Goal: Transaction & Acquisition: Purchase product/service

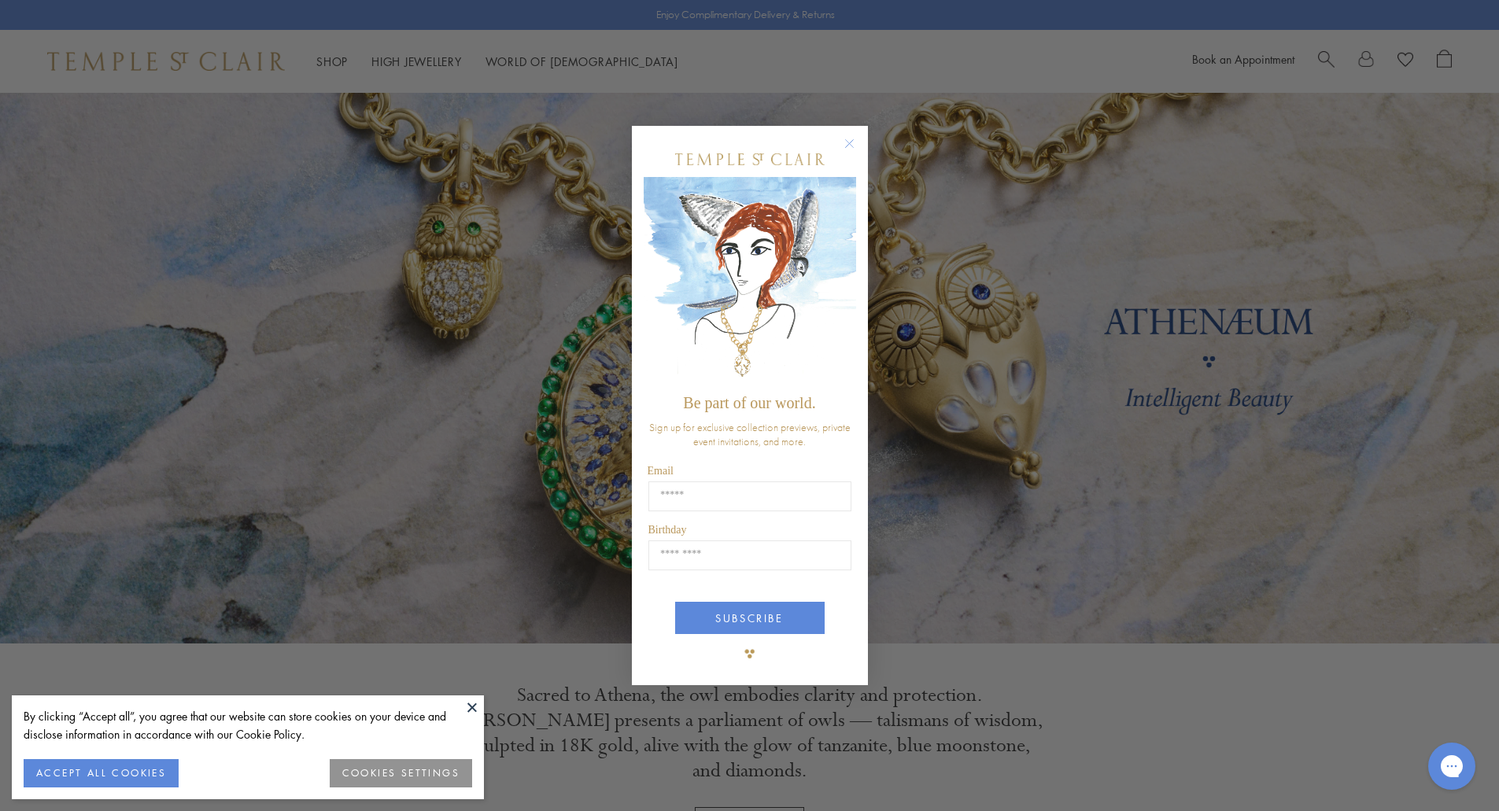
click at [68, 773] on button "ACCEPT ALL COOKIES" at bounding box center [101, 773] width 155 height 28
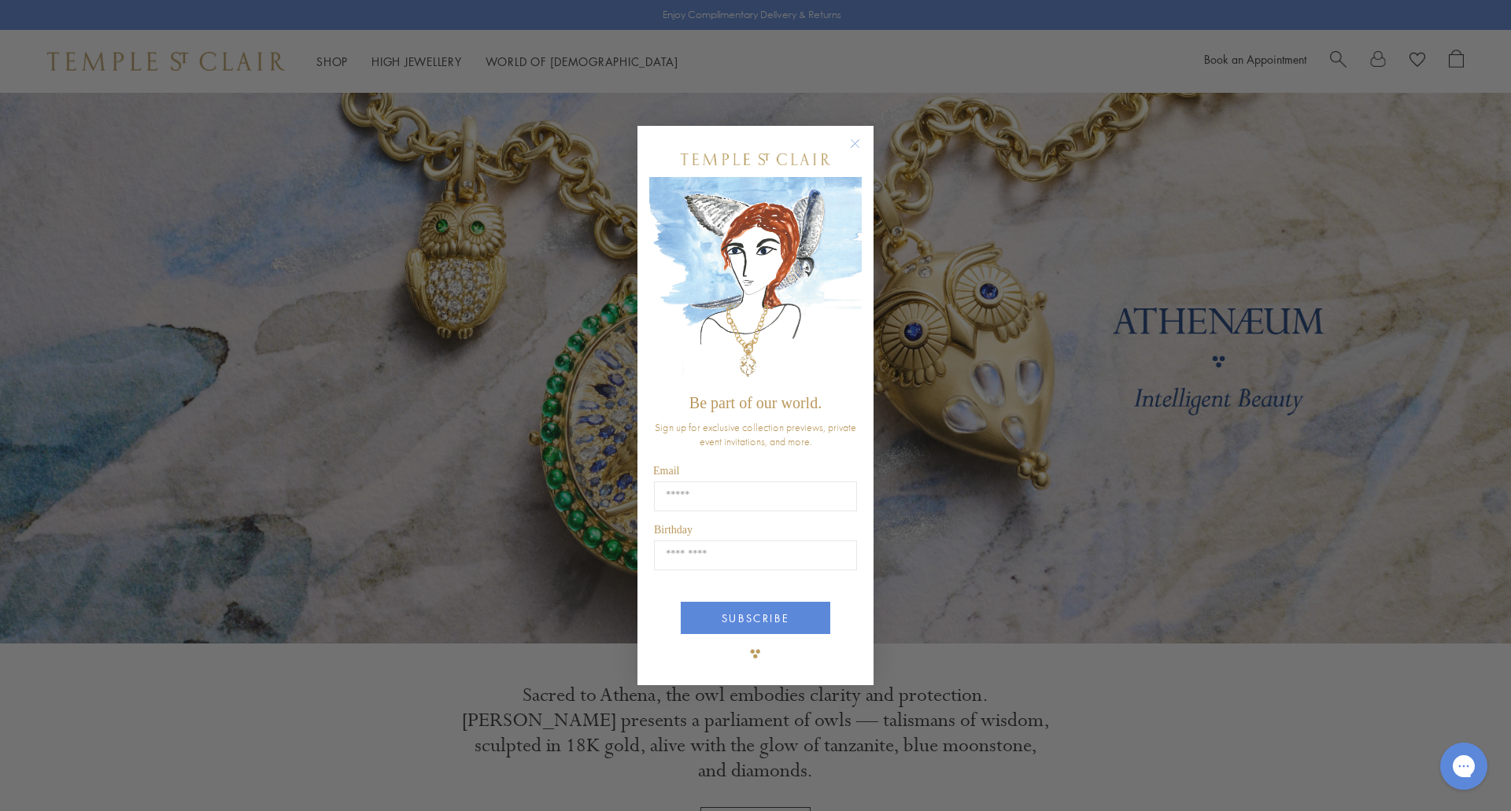
click at [861, 144] on circle "Close dialog" at bounding box center [855, 143] width 19 height 19
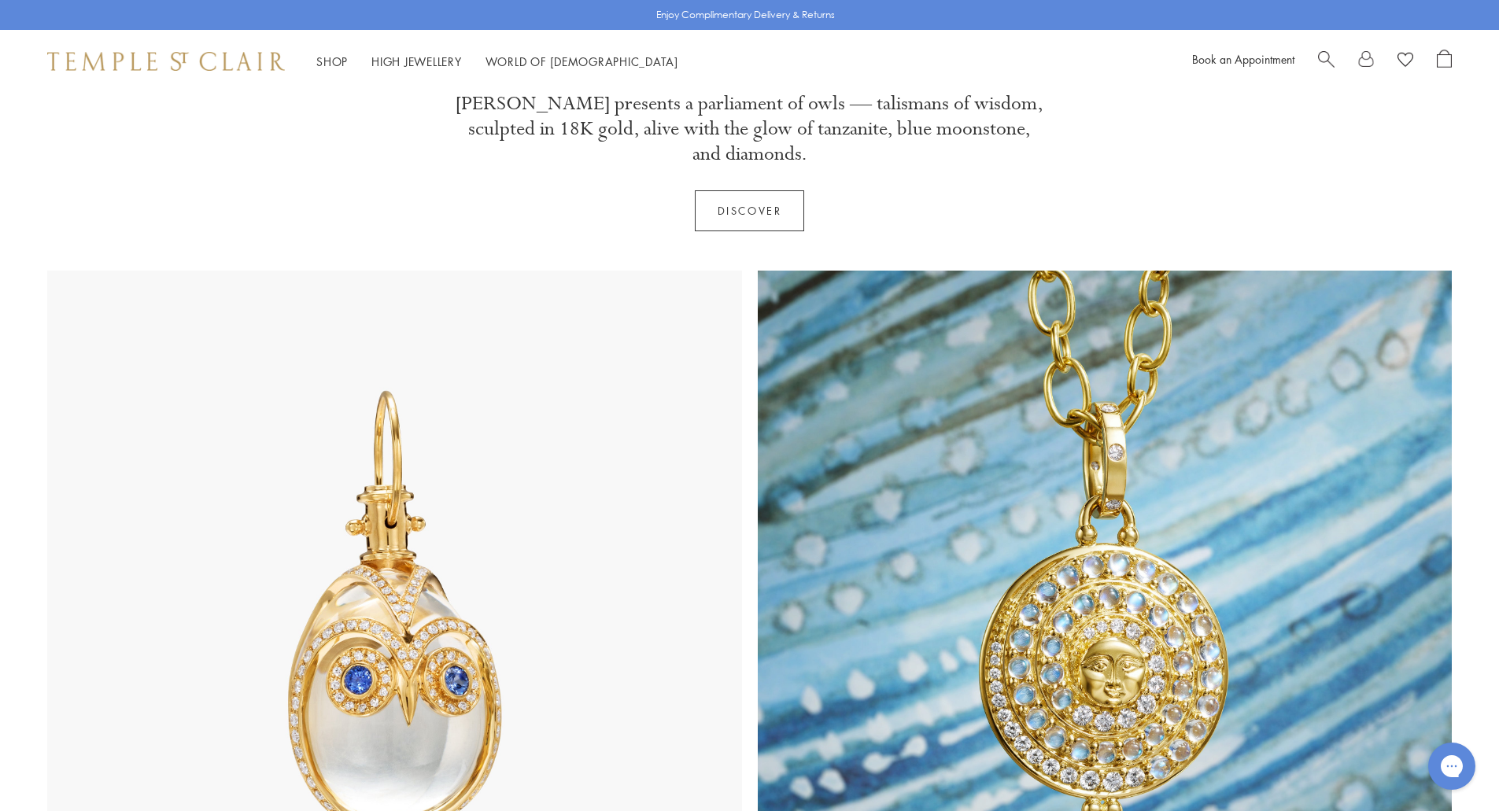
scroll to position [576, 0]
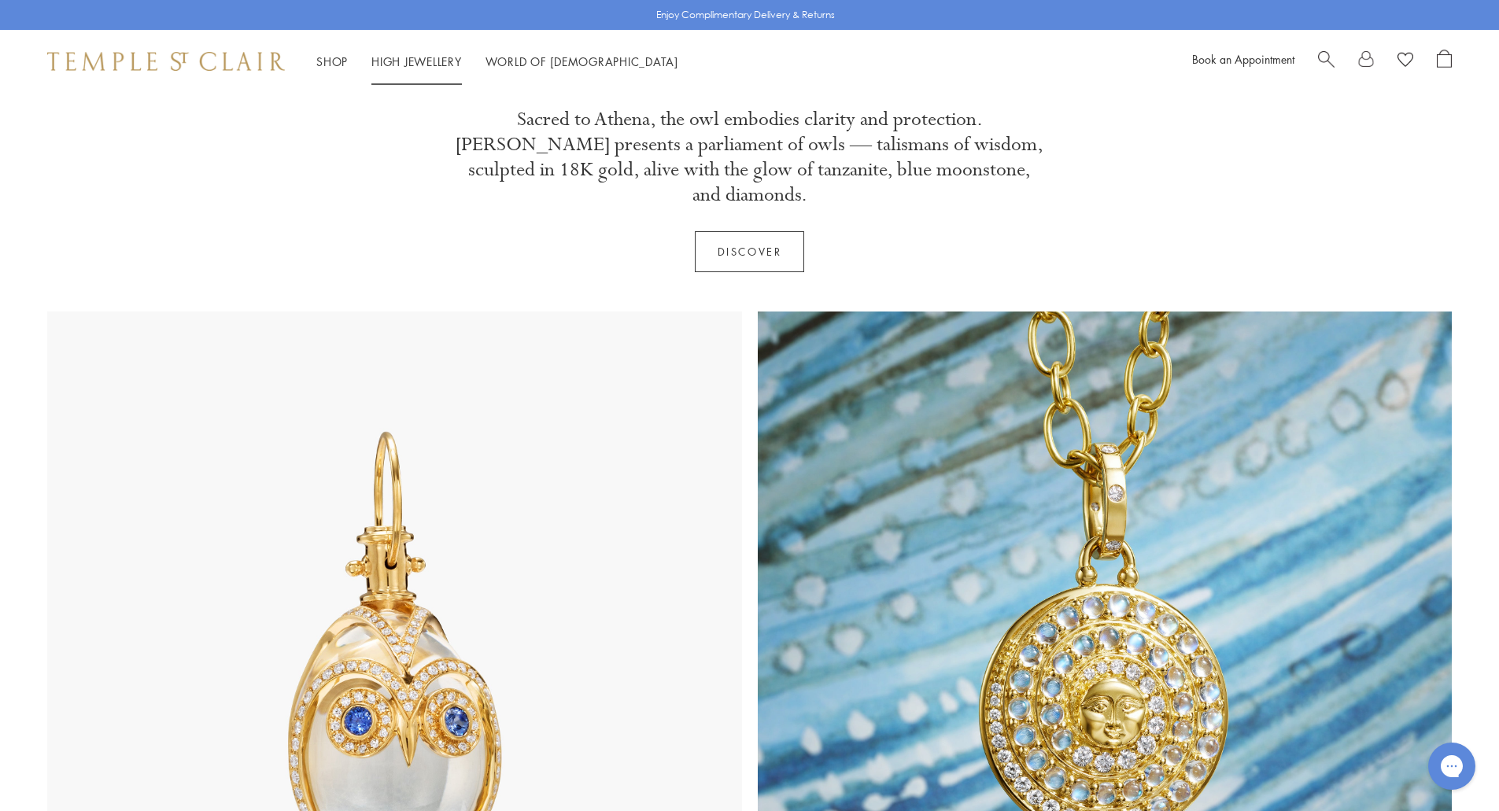
click at [406, 52] on li "High Jewellery High Jewellery" at bounding box center [416, 62] width 90 height 20
click at [416, 62] on link "High Jewellery High Jewellery" at bounding box center [416, 61] width 90 height 16
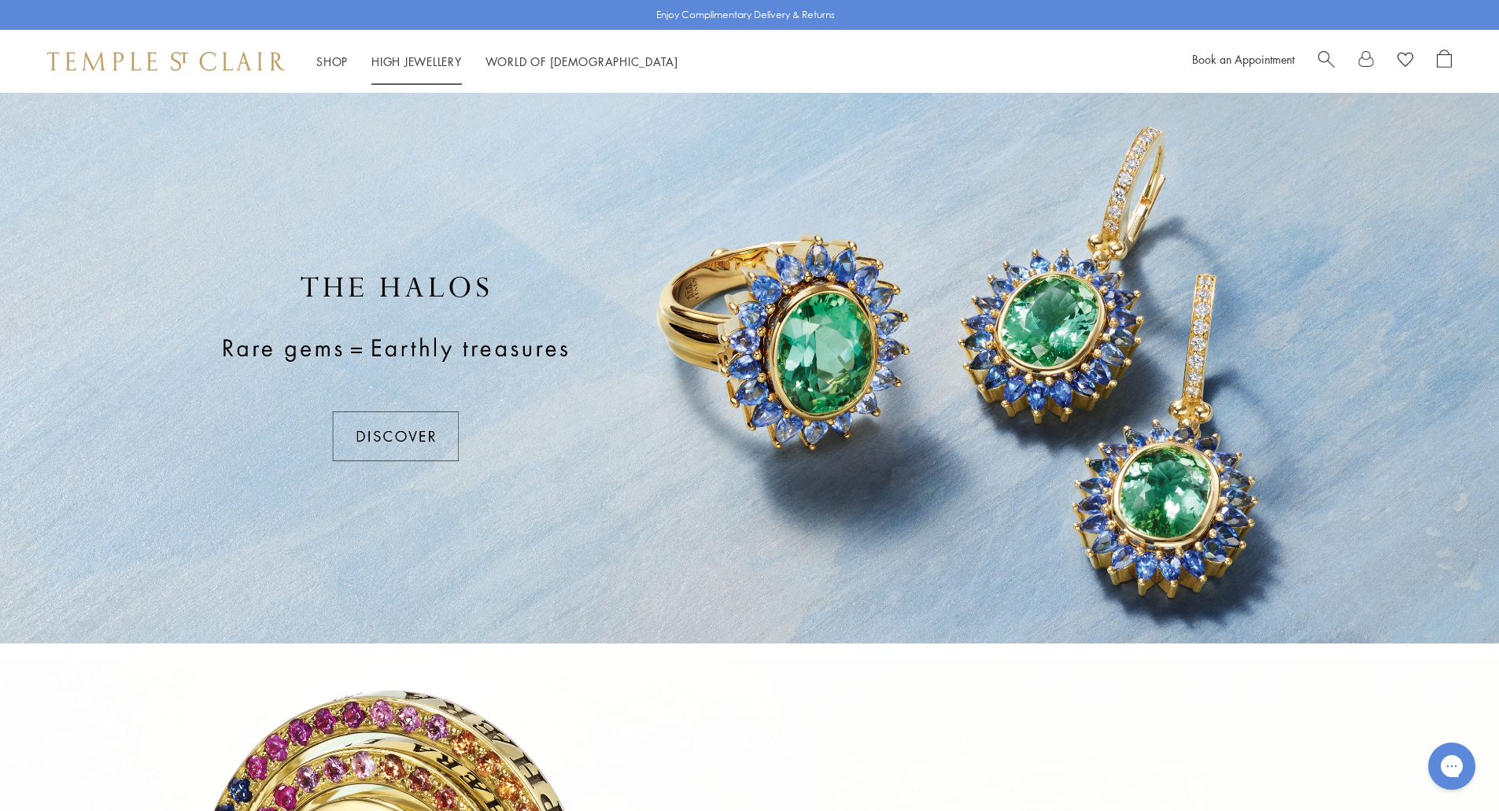
click at [425, 58] on link "High Jewellery High Jewellery" at bounding box center [416, 61] width 90 height 16
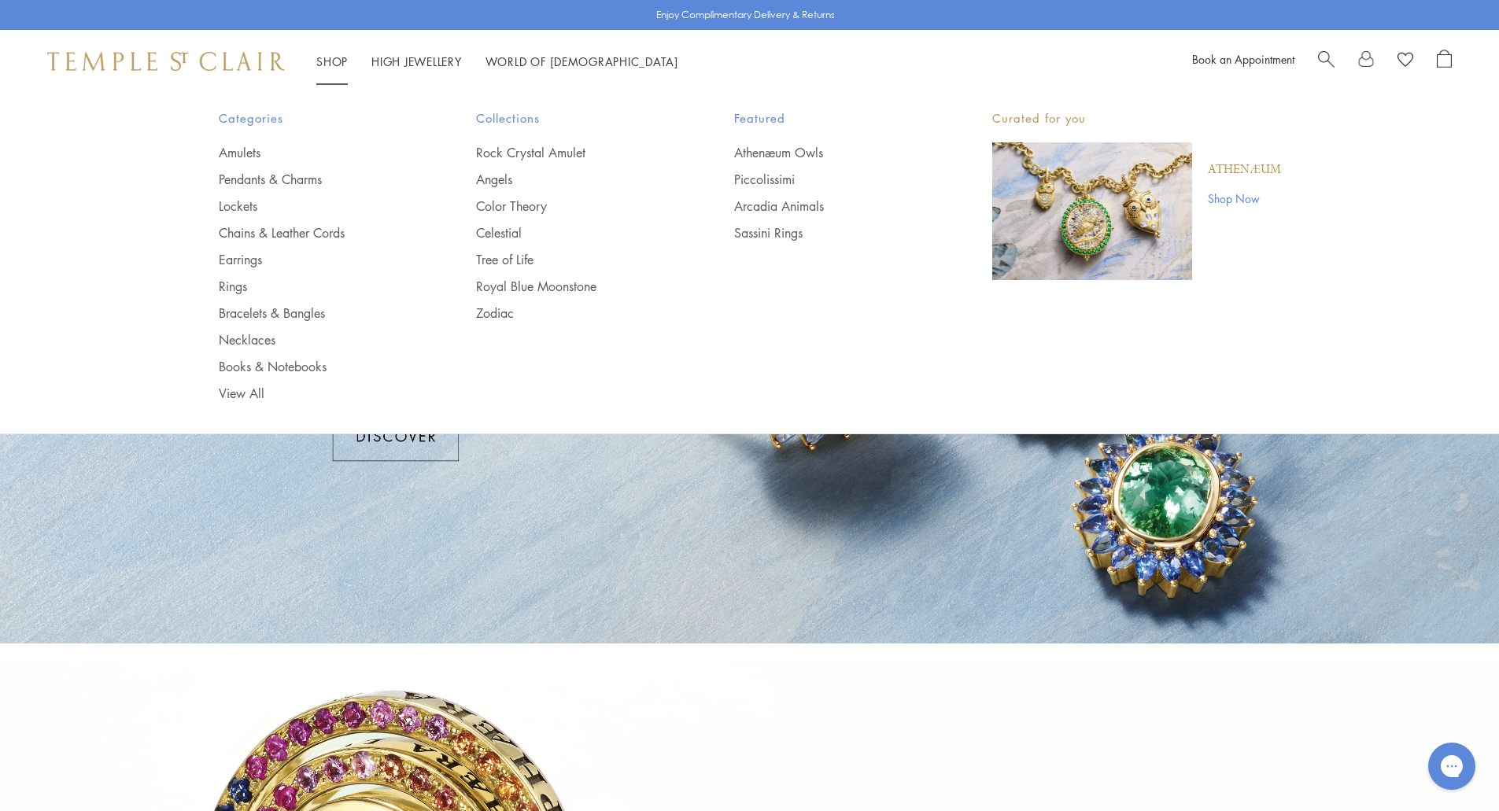
click at [332, 62] on link "Shop Shop" at bounding box center [331, 61] width 31 height 16
click at [236, 256] on link "Earrings" at bounding box center [316, 259] width 195 height 17
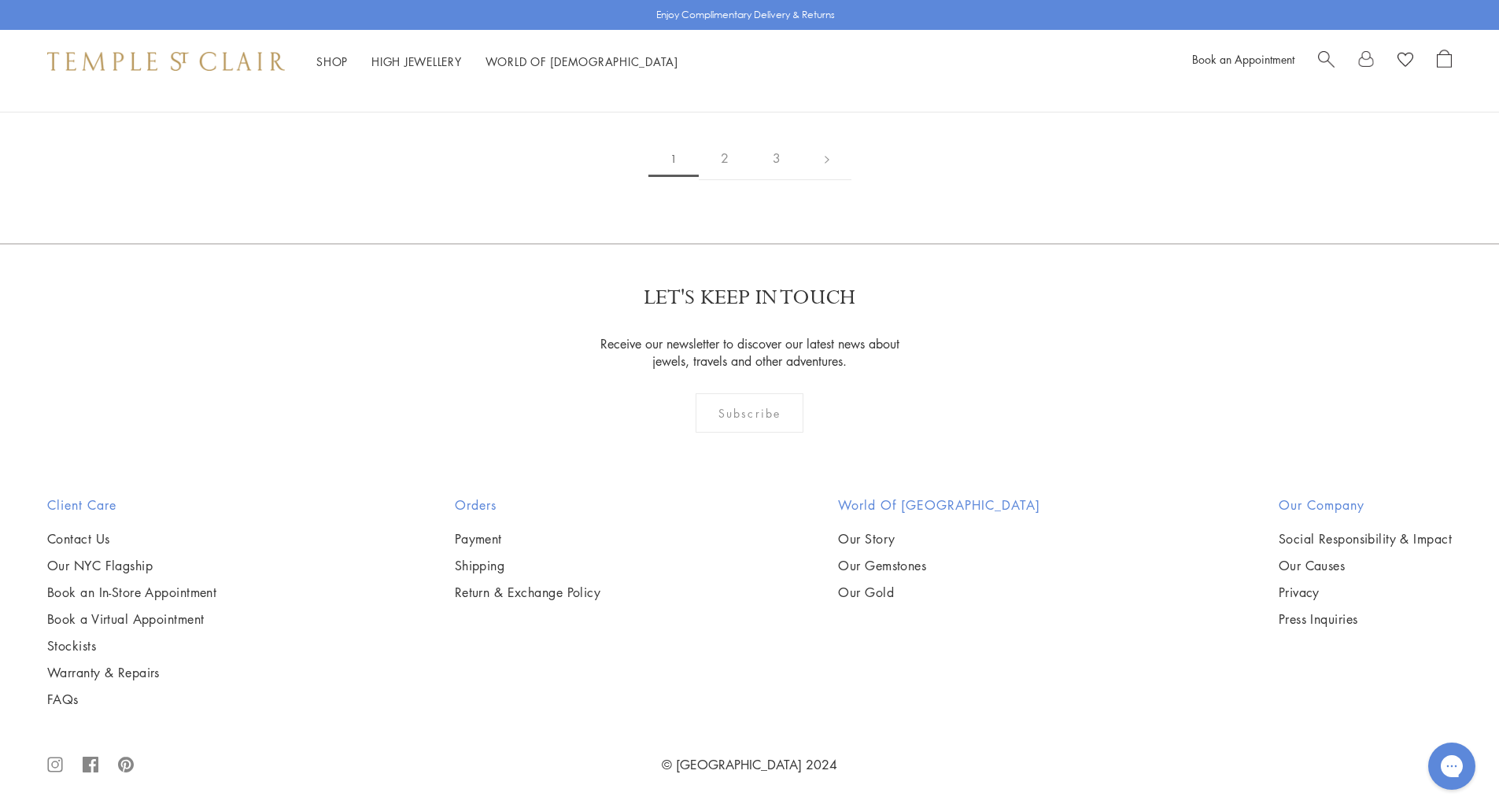
scroll to position [9766, 0]
click at [718, 180] on link "2" at bounding box center [725, 158] width 52 height 43
click at [795, 180] on link "3" at bounding box center [801, 158] width 52 height 43
